Goal: Information Seeking & Learning: Understand process/instructions

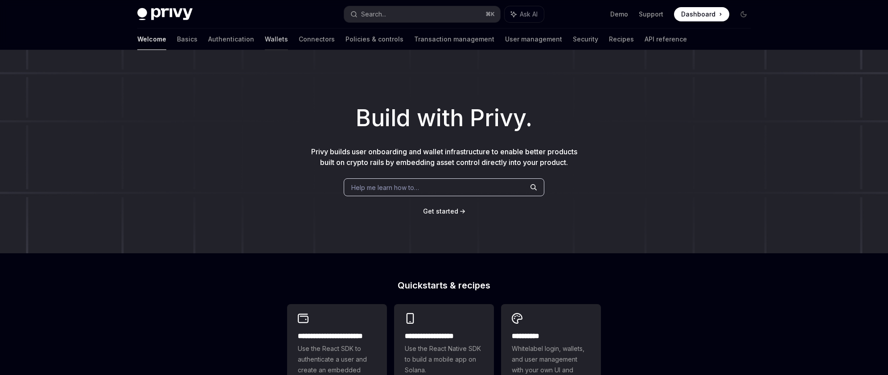
click at [265, 38] on link "Wallets" at bounding box center [276, 39] width 23 height 21
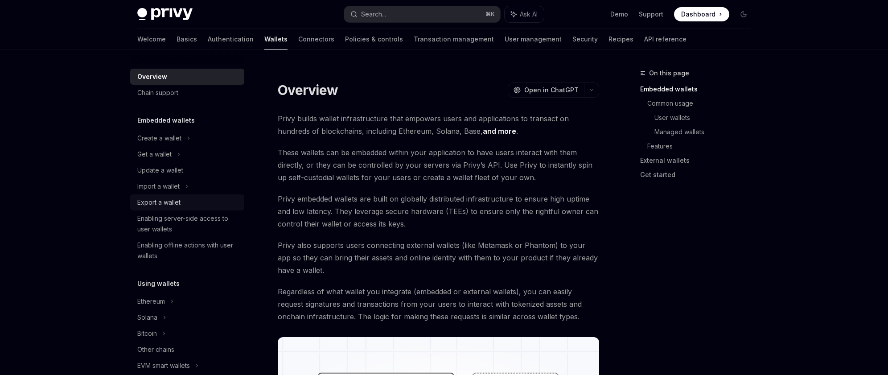
click at [178, 199] on div "Export a wallet" at bounding box center [158, 202] width 43 height 11
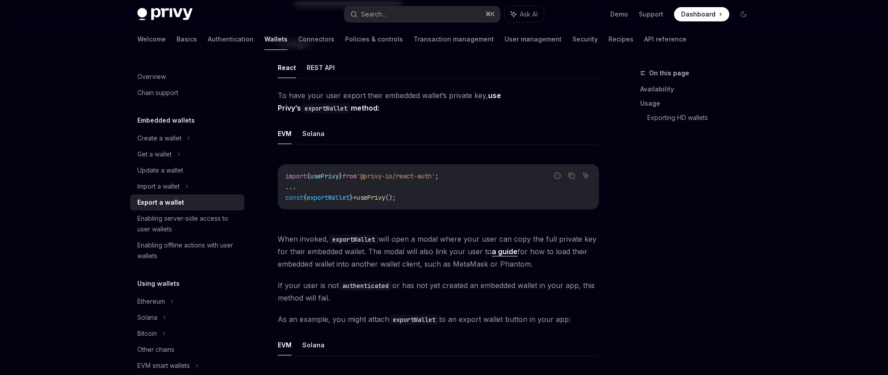
scroll to position [233, 0]
drag, startPoint x: 425, startPoint y: 195, endPoint x: 291, endPoint y: 194, distance: 134.3
click at [291, 194] on code "import { usePrivy } from '@privy-io/react-auth' ; ... const { exportWallet } = …" at bounding box center [438, 186] width 306 height 32
click at [330, 198] on span "exportWallet" at bounding box center [328, 197] width 43 height 8
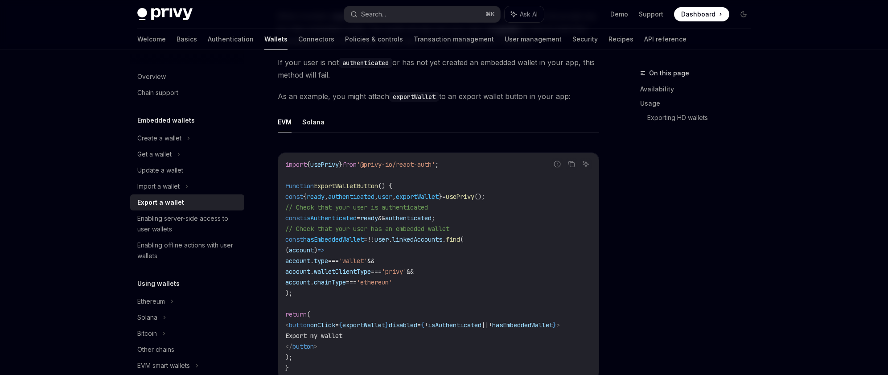
scroll to position [0, 12]
click at [365, 324] on span "exportWallet" at bounding box center [364, 325] width 43 height 8
copy span "exportWallet"
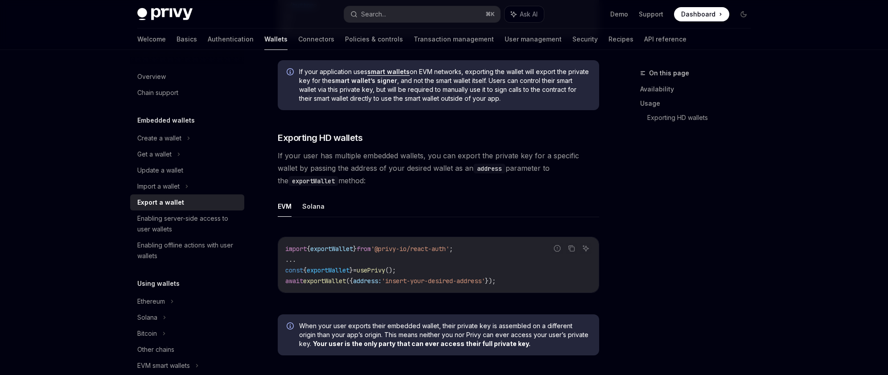
scroll to position [797, 0]
drag, startPoint x: 287, startPoint y: 283, endPoint x: 495, endPoint y: 287, distance: 207.4
click at [495, 286] on code "import { exportWallet } from '@privy-io/react-auth' ; ... const { exportWallet …" at bounding box center [438, 264] width 306 height 43
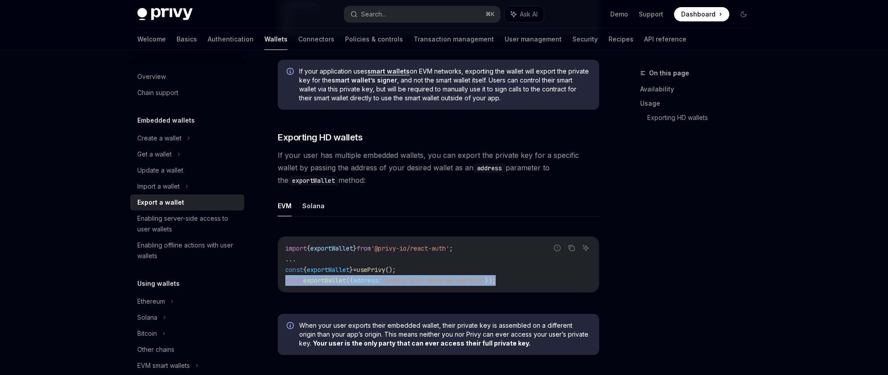
drag, startPoint x: 518, startPoint y: 284, endPoint x: 281, endPoint y: 280, distance: 236.9
click at [281, 280] on div "import { exportWallet } from '@privy-io/react-auth' ; ... const { exportWallet …" at bounding box center [438, 264] width 321 height 55
copy span "await exportWallet ({ address: 'insert-your-desired-address' });"
click at [318, 214] on button "Solana" at bounding box center [313, 205] width 22 height 21
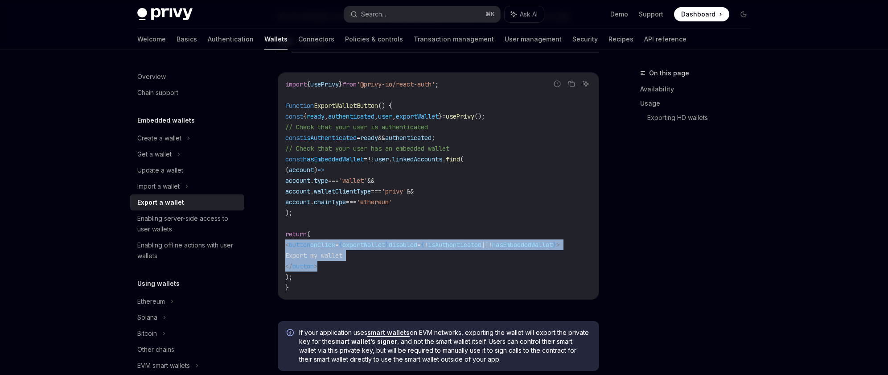
drag, startPoint x: 331, startPoint y: 264, endPoint x: 271, endPoint y: 245, distance: 63.2
click at [271, 245] on div "**********" at bounding box center [355, 157] width 492 height 1248
copy code "< button onClick = { exportWallet } disabled = { ! isAuthenticated || ! hasEmbe…"
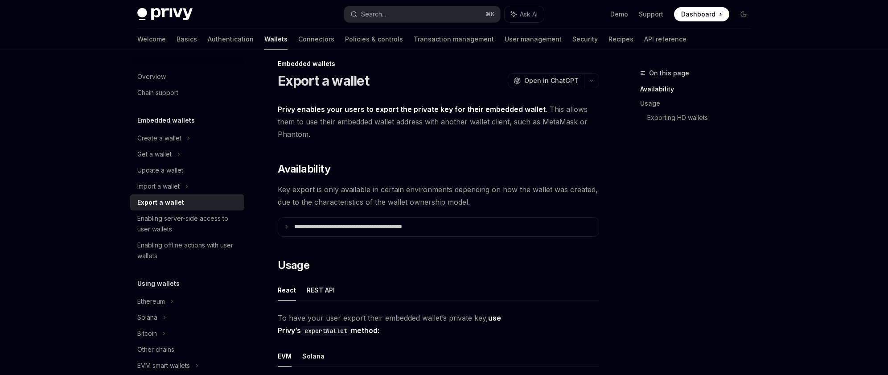
scroll to position [11, 0]
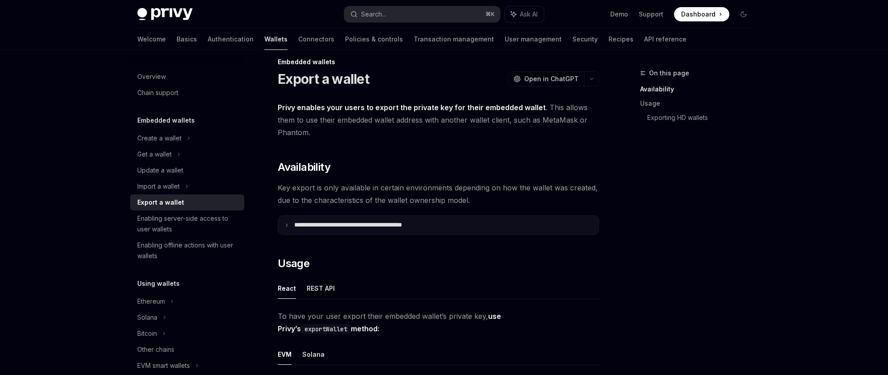
click at [288, 225] on icon at bounding box center [287, 225] width 4 height 4
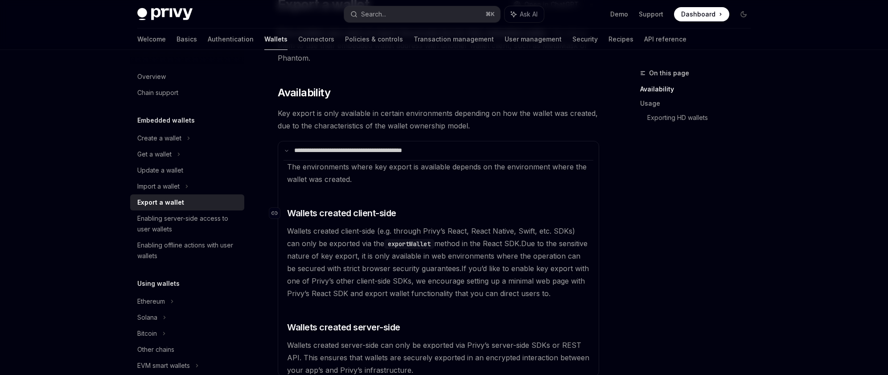
scroll to position [0, 0]
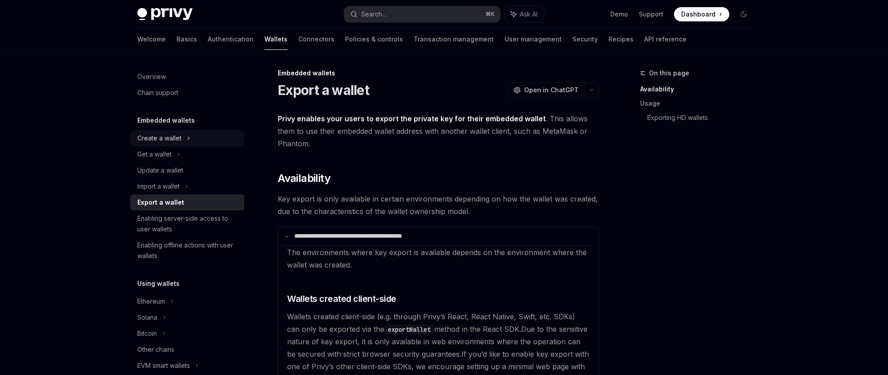
click at [196, 137] on div "Create a wallet" at bounding box center [187, 138] width 114 height 16
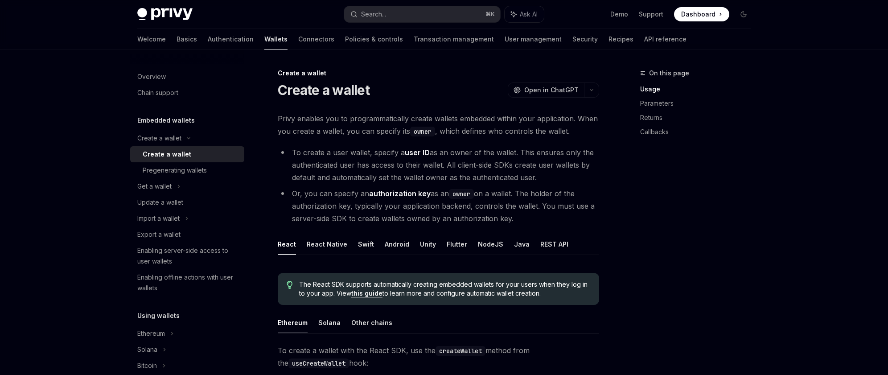
click at [199, 156] on div "Create a wallet" at bounding box center [191, 154] width 96 height 11
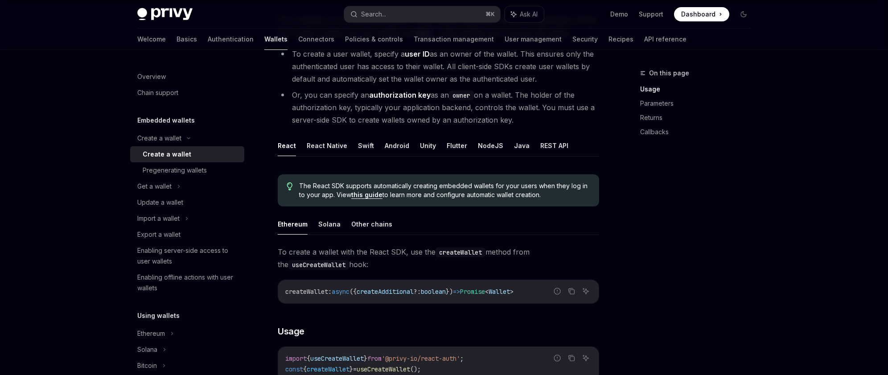
scroll to position [101, 0]
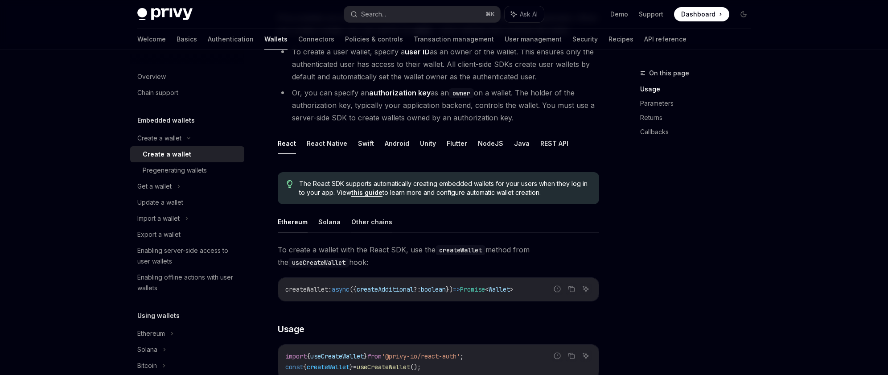
click at [375, 224] on button "Other chains" at bounding box center [371, 221] width 41 height 21
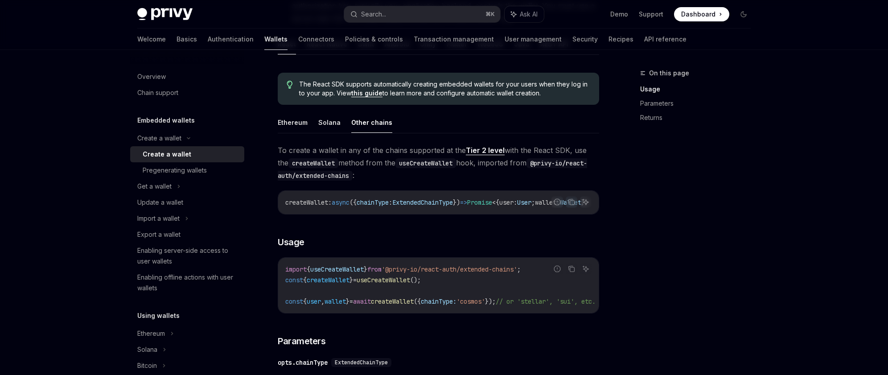
scroll to position [201, 0]
click at [472, 273] on span "'@privy-io/react-auth/extended-chains'" at bounding box center [450, 268] width 136 height 8
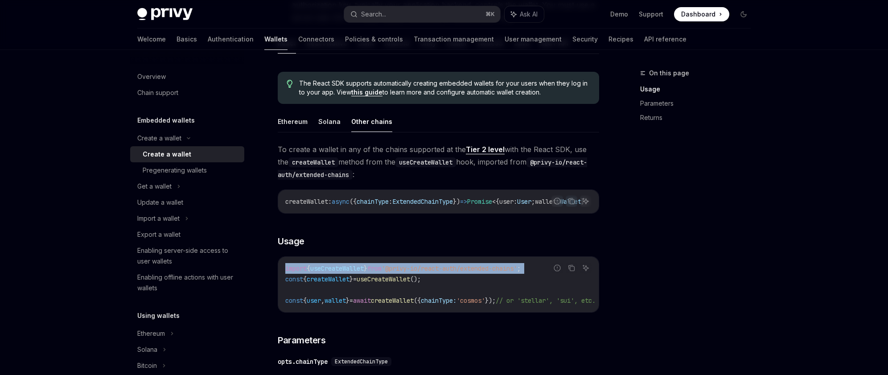
click at [472, 273] on span "'@privy-io/react-auth/extended-chains'" at bounding box center [450, 268] width 136 height 8
copy code "import { useCreateWallet } from '@privy-io/react-auth/extended-chains' ;"
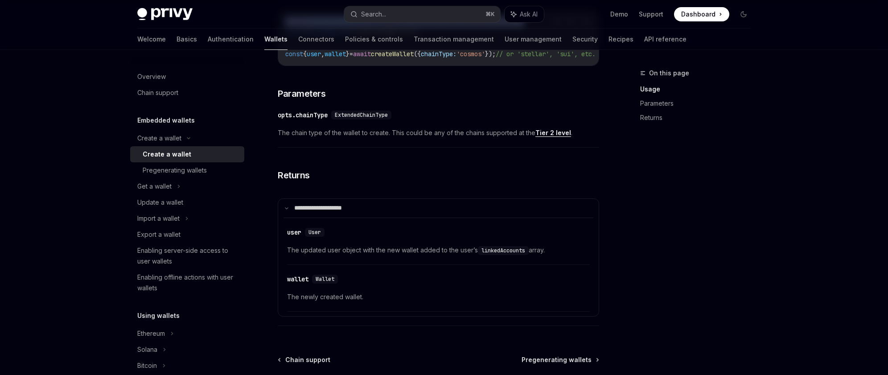
scroll to position [449, 0]
click at [281, 284] on div "Navigate to header" at bounding box center [278, 278] width 11 height 11
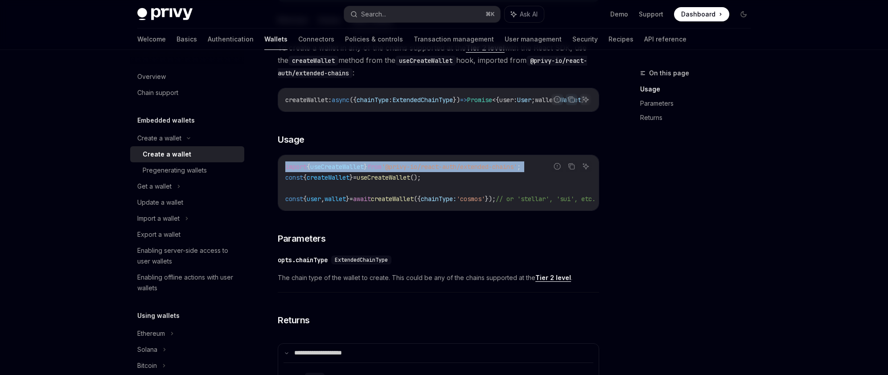
scroll to position [311, 0]
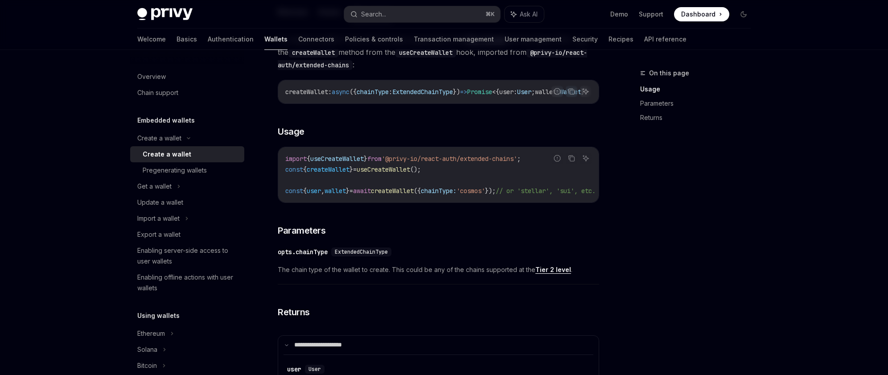
click at [351, 161] on span "useCreateWallet" at bounding box center [337, 159] width 54 height 8
copy span "useCreateWallet"
drag, startPoint x: 448, startPoint y: 174, endPoint x: 284, endPoint y: 173, distance: 164.1
click at [284, 173] on div "import { useCreateWallet } from '@privy-io/react-auth/extended-chains' ; const …" at bounding box center [438, 174] width 321 height 55
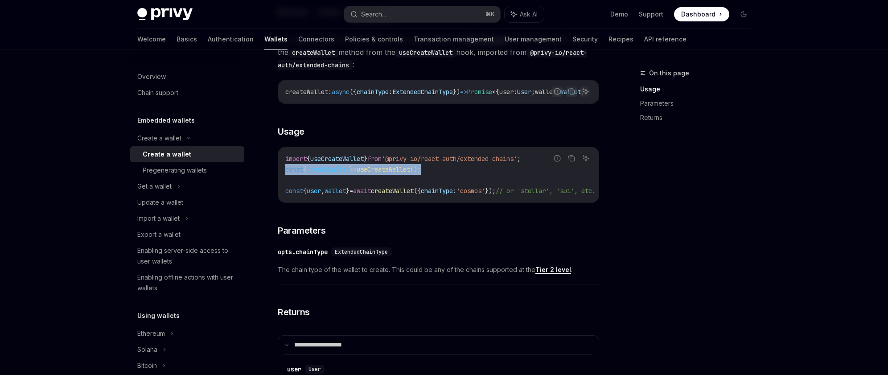
copy span "const { createWallet } = useCreateWallet ();"
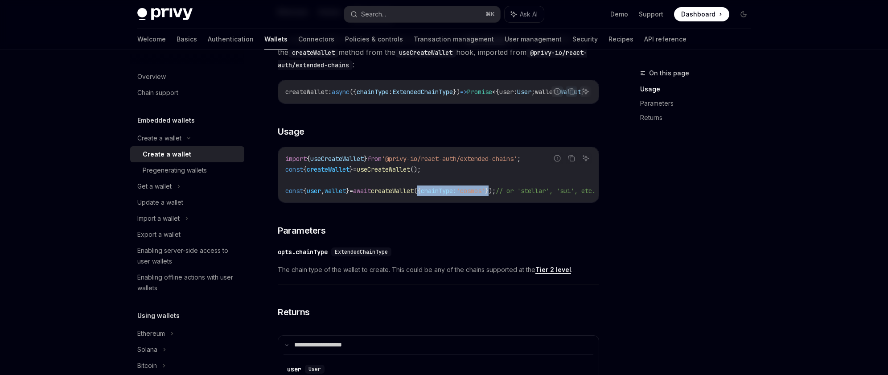
drag, startPoint x: 443, startPoint y: 194, endPoint x: 521, endPoint y: 195, distance: 78.5
click at [521, 195] on span "const { user , wallet } = await createWallet ({ chainType: 'cosmos' }); // or '…" at bounding box center [440, 191] width 310 height 8
copy span "{ chainType: 'cosmos' }"
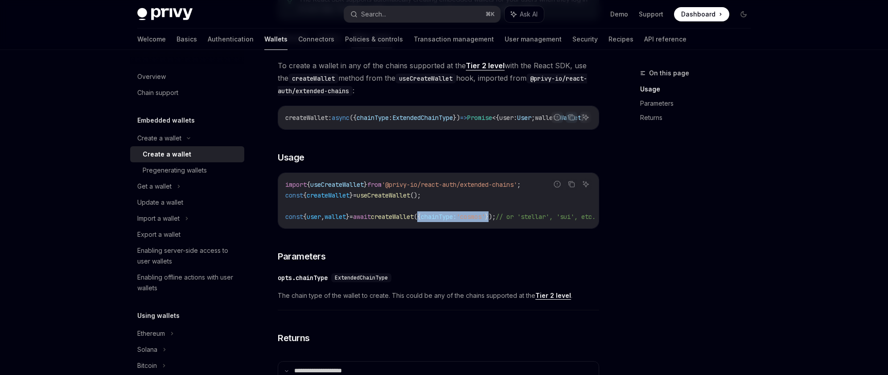
scroll to position [280, 0]
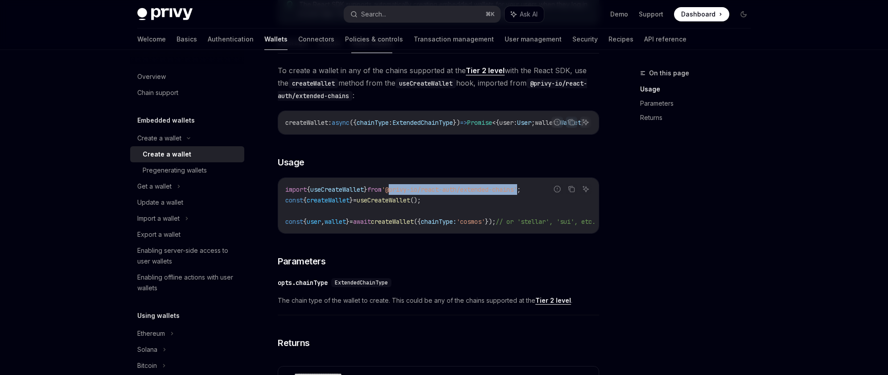
drag, startPoint x: 401, startPoint y: 191, endPoint x: 537, endPoint y: 194, distance: 136.0
click at [517, 194] on span "'@privy-io/react-auth/extended-chains'" at bounding box center [450, 190] width 136 height 8
copy span "@privy-io/react-auth/extended-chains"
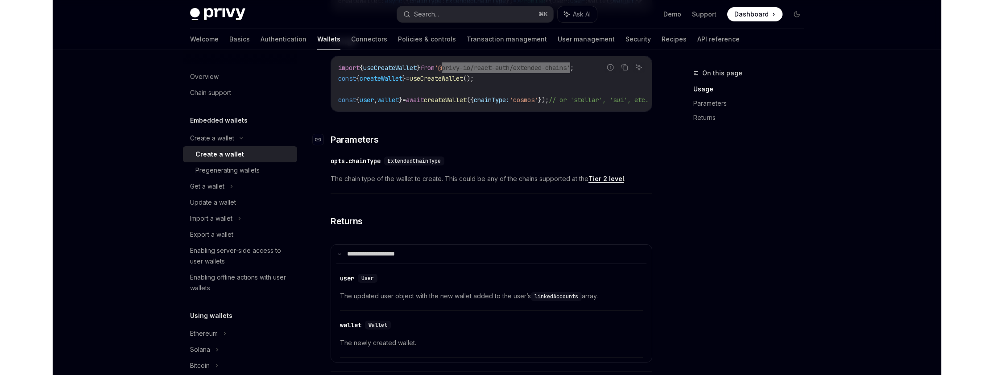
scroll to position [405, 0]
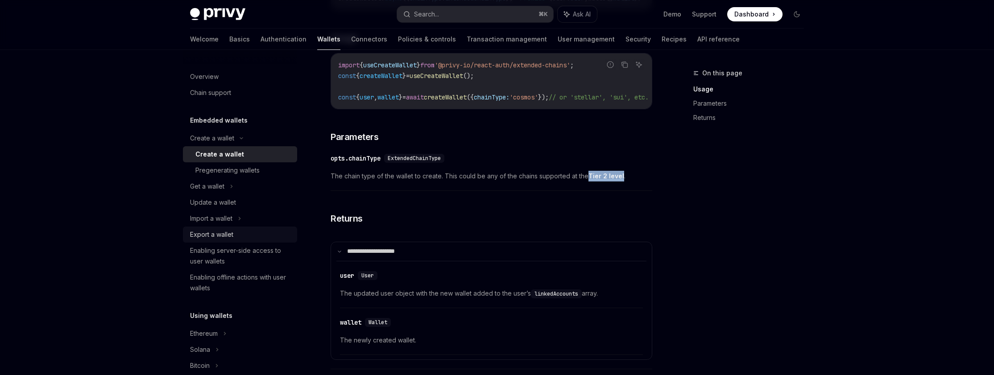
click at [253, 232] on div "Export a wallet" at bounding box center [241, 234] width 102 height 11
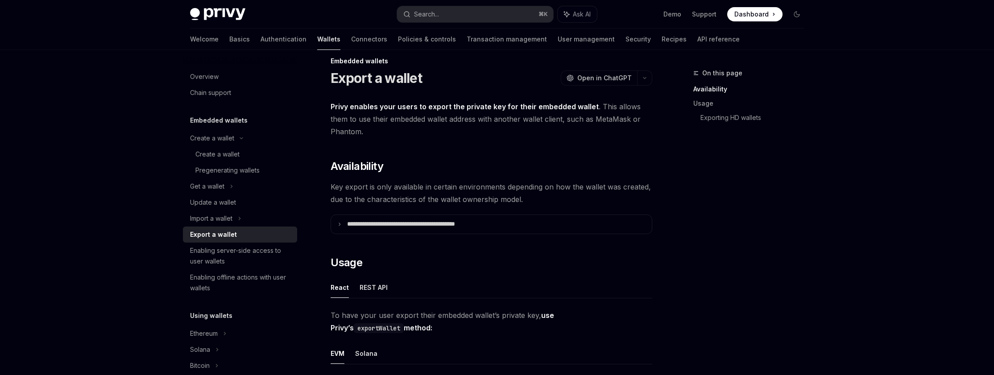
scroll to position [15, 0]
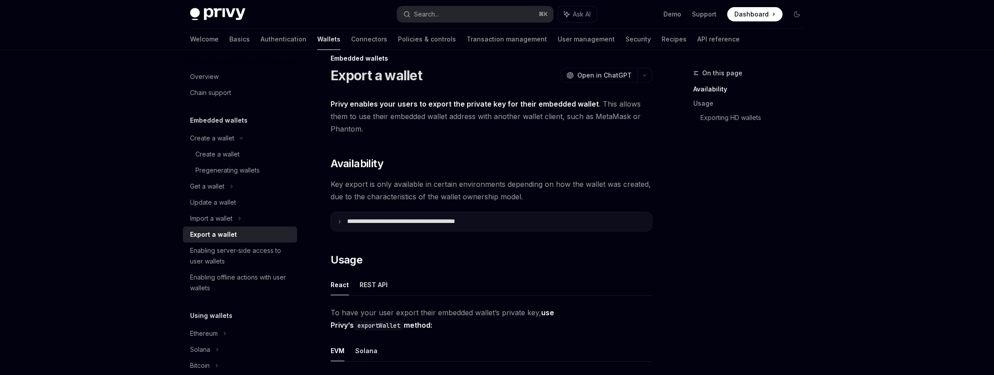
click at [494, 219] on summary "**********" at bounding box center [491, 221] width 321 height 19
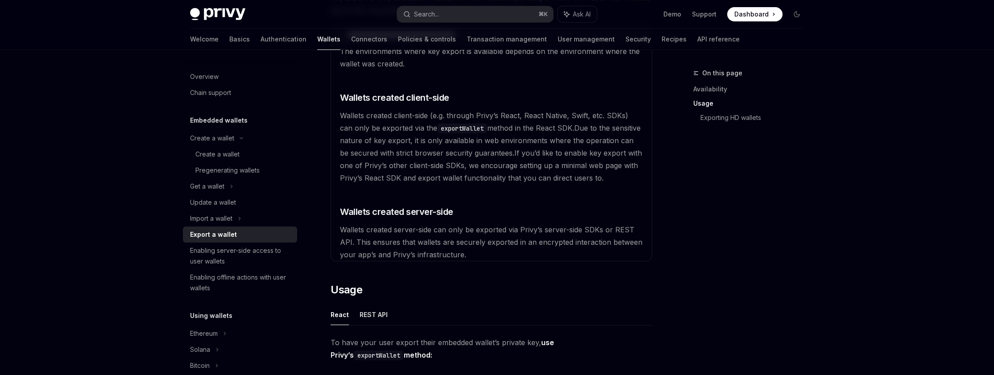
scroll to position [205, 0]
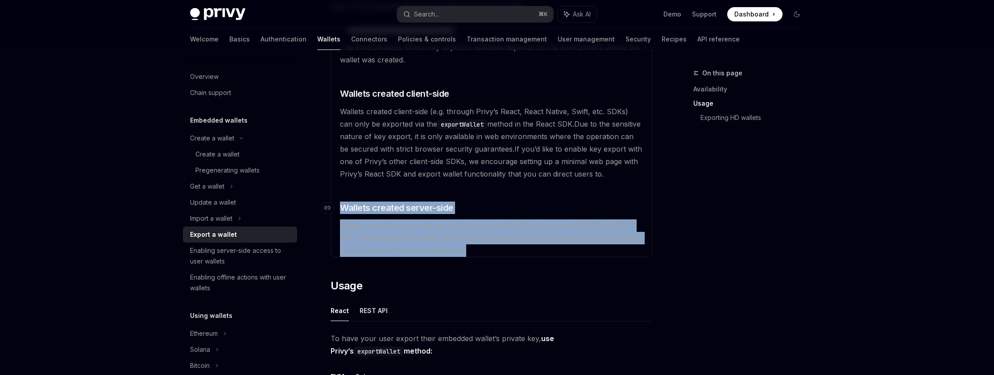
drag, startPoint x: 481, startPoint y: 257, endPoint x: 338, endPoint y: 202, distance: 153.1
copy available\ "​ Wallets created server-side Wallets created server-side can only be exported …"
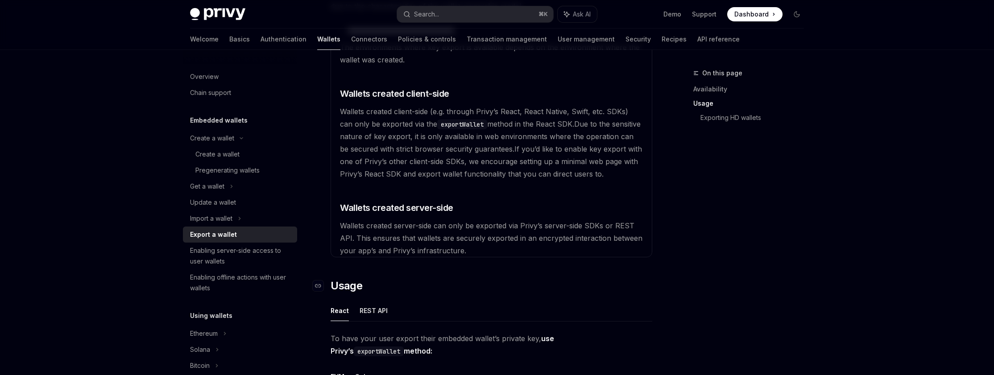
click at [479, 285] on h2 "​ Usage" at bounding box center [491, 286] width 322 height 14
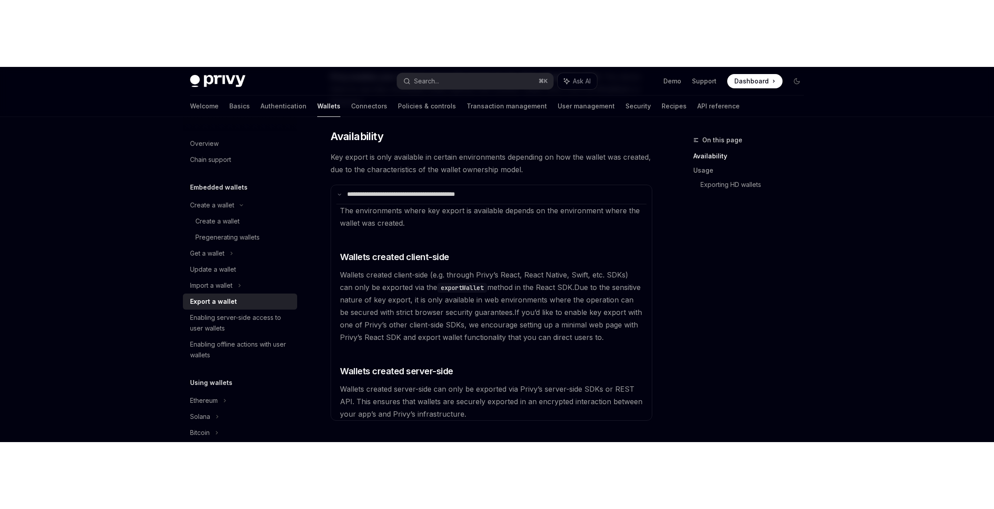
scroll to position [111, 0]
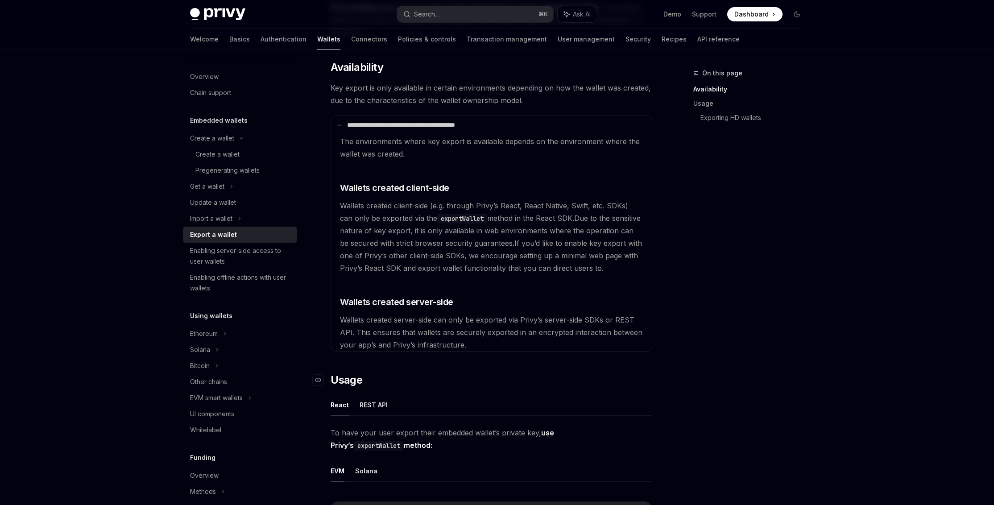
type textarea "*"
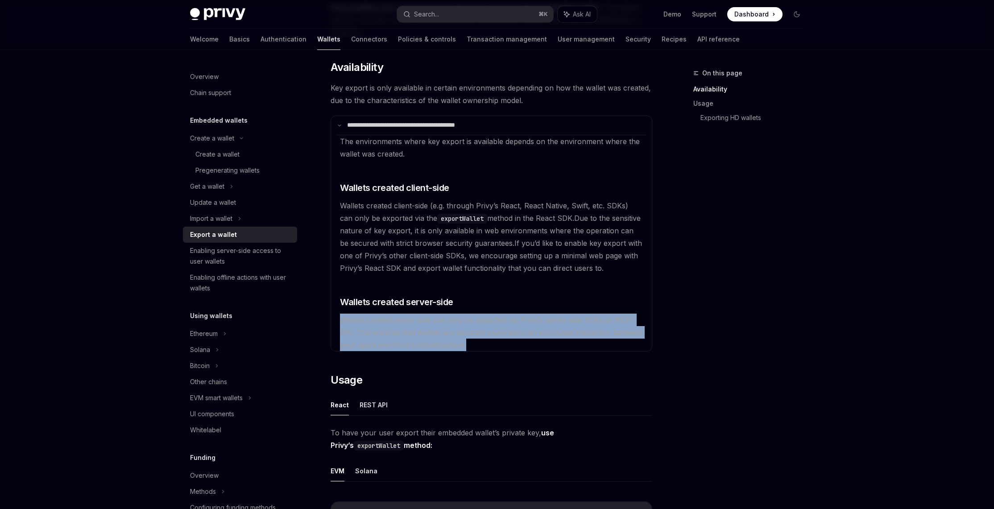
drag, startPoint x: 335, startPoint y: 318, endPoint x: 510, endPoint y: 346, distance: 177.1
click at [510, 346] on details "**********" at bounding box center [491, 234] width 322 height 236
click at [479, 348] on available\ "The environments where key export is available depends on the environment where…" at bounding box center [491, 243] width 310 height 216
drag, startPoint x: 486, startPoint y: 348, endPoint x: 342, endPoint y: 297, distance: 152.8
click at [342, 297] on available\ "The environments where key export is available depends on the environment where…" at bounding box center [491, 243] width 310 height 216
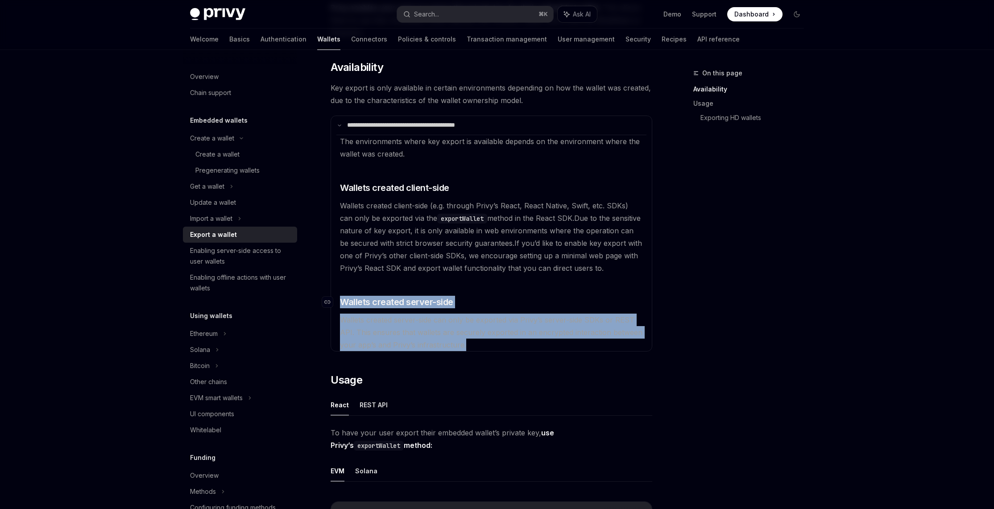
copy available\ "Wallets created server-side Wallets created server-side can only be exported vi…"
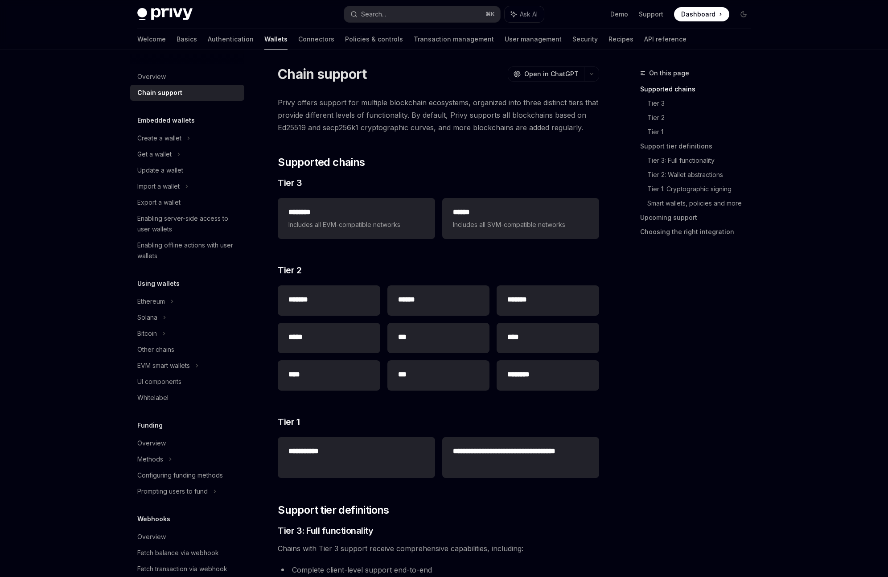
scroll to position [21, 0]
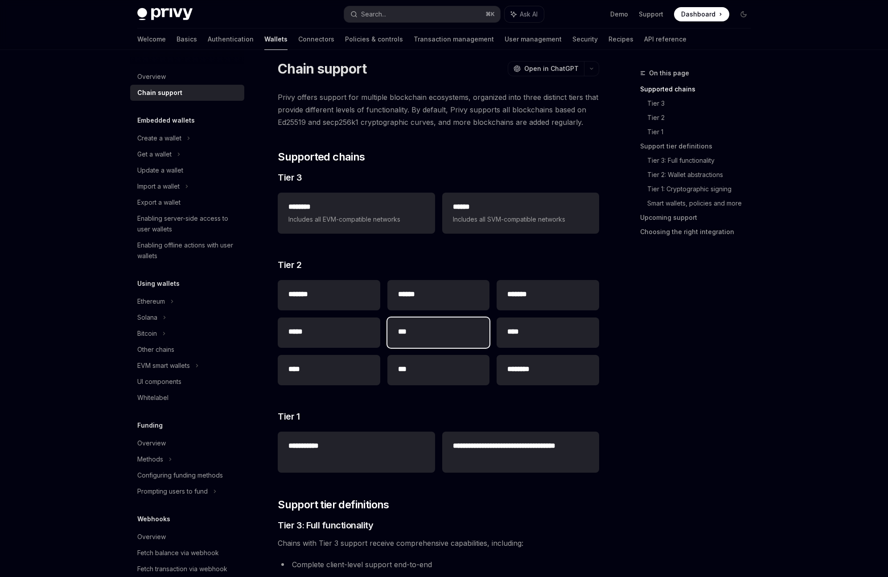
click at [464, 335] on h2 "***" at bounding box center [438, 331] width 81 height 11
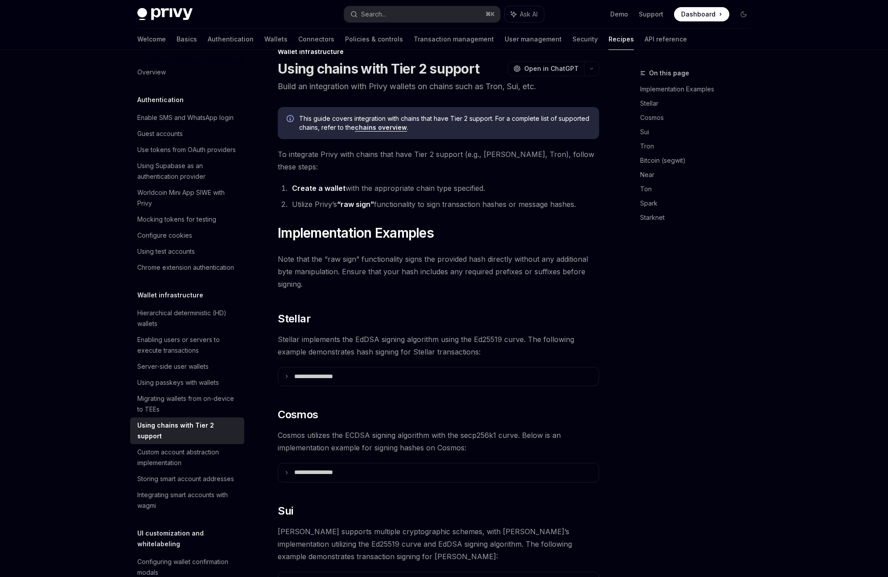
scroll to position [445, 0]
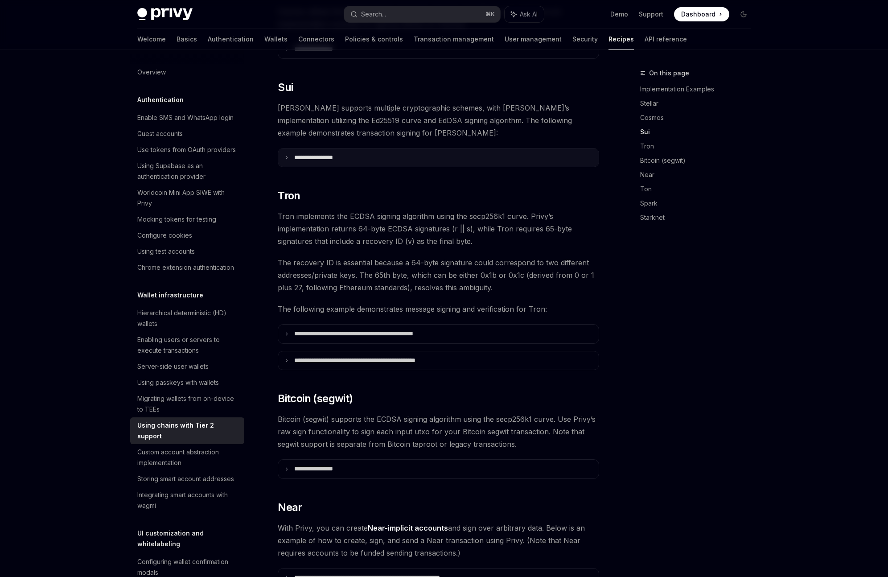
click at [342, 154] on p "**********" at bounding box center [324, 158] width 61 height 8
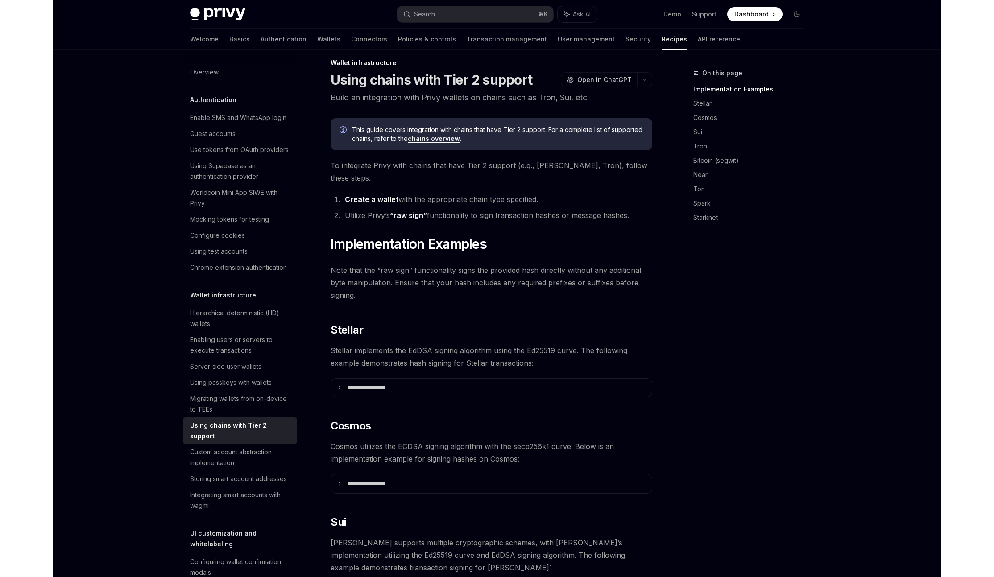
scroll to position [0, 0]
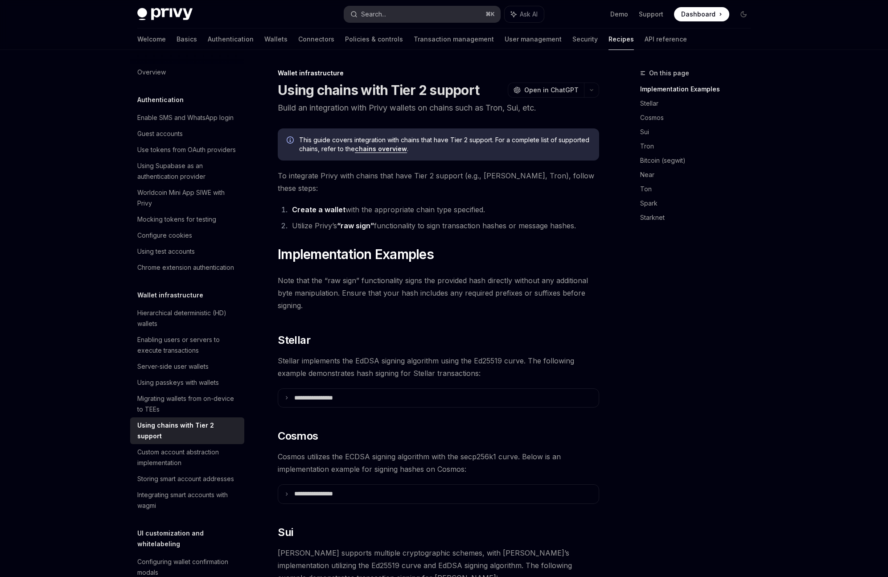
type textarea "*"
